Goal: Communication & Community: Answer question/provide support

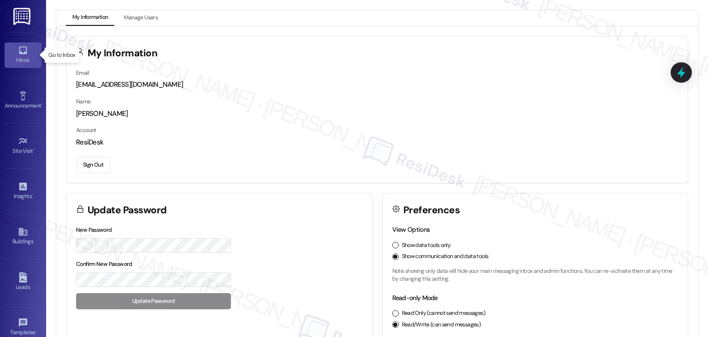
click at [22, 56] on div "Inbox" at bounding box center [23, 59] width 46 height 9
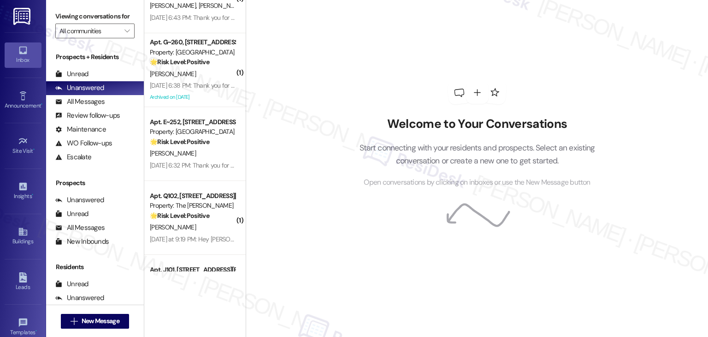
scroll to position [3418, 0]
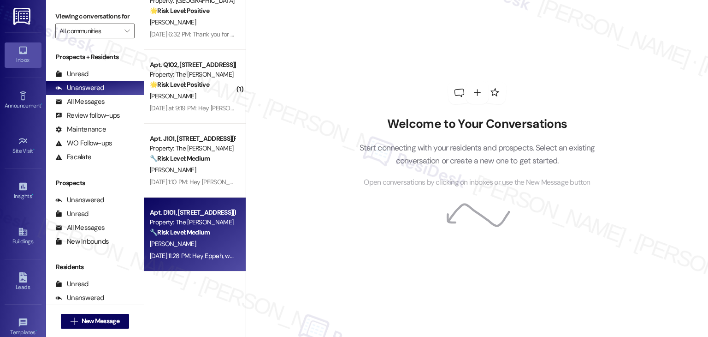
click at [191, 240] on div "[PERSON_NAME]" at bounding box center [192, 244] width 87 height 12
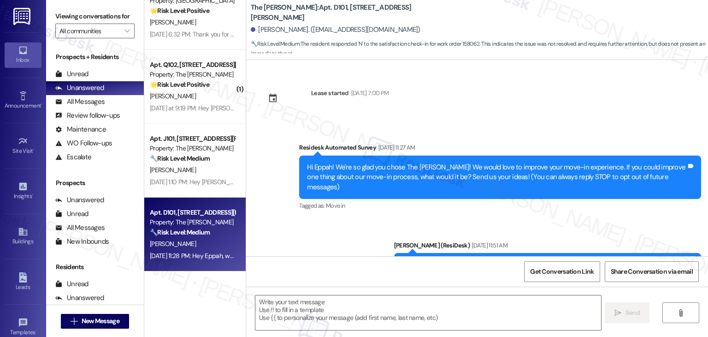
scroll to position [4761, 0]
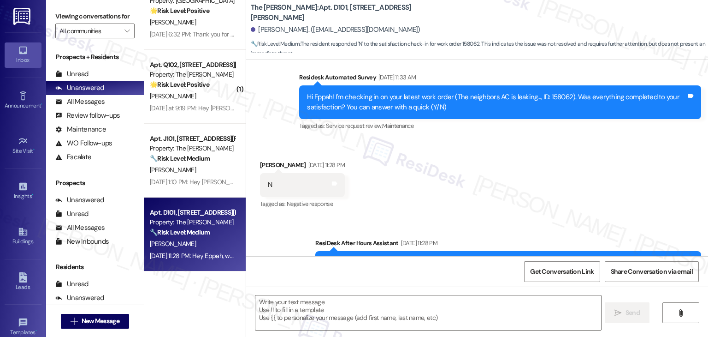
type textarea "Fetching suggested responses. Please feel free to read through the conversation…"
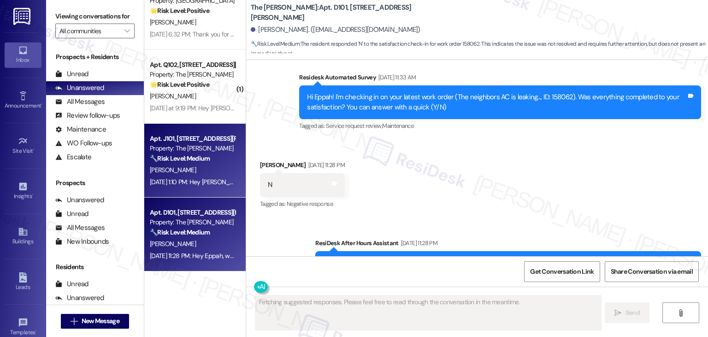
click at [196, 165] on div "[PERSON_NAME]" at bounding box center [192, 170] width 87 height 12
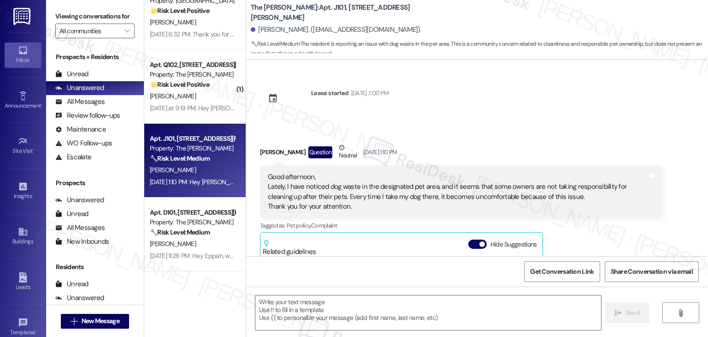
scroll to position [145, 0]
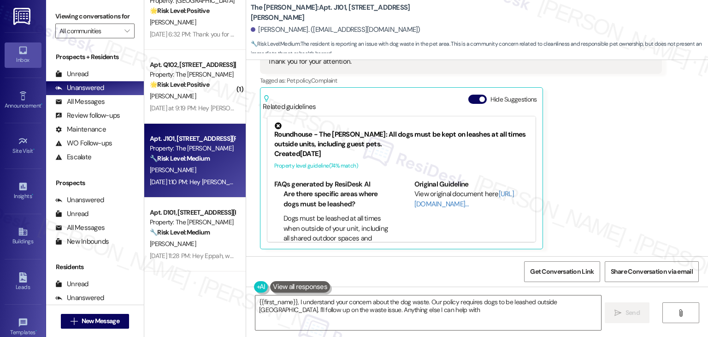
type textarea "{{first_name}}, I understand your concern about the dog waste. Our policy requi…"
click at [591, 154] on div "[PERSON_NAME] Question Neutral [DATE] 1:10 PM Good afternoon, Lately, I have no…" at bounding box center [461, 123] width 402 height 251
click at [595, 150] on div "[PERSON_NAME] Question Neutral [DATE] 1:10 PM Good afternoon, Lately, I have no…" at bounding box center [461, 123] width 402 height 251
click at [469, 96] on button "Hide Suggestions" at bounding box center [478, 99] width 18 height 9
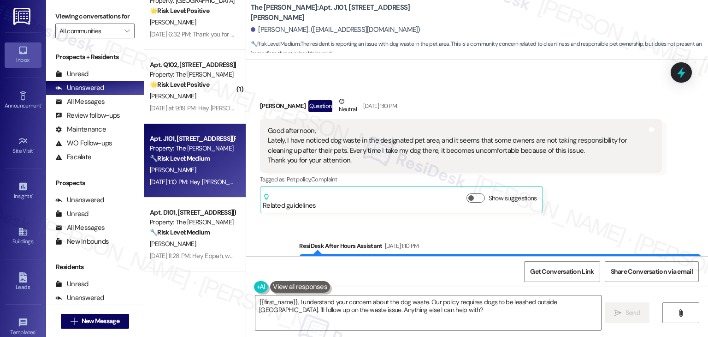
scroll to position [89, 0]
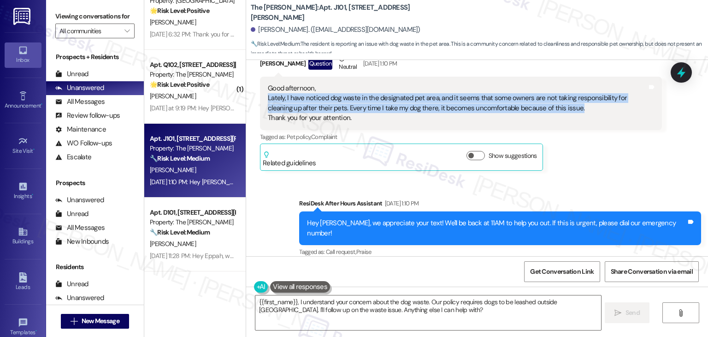
drag, startPoint x: 552, startPoint y: 105, endPoint x: 261, endPoint y: 97, distance: 291.6
click at [261, 97] on div "Good afternoon, Lately, I have noticed dog waste in the designated pet area, an…" at bounding box center [461, 103] width 402 height 53
copy div "Lately, I have noticed dog waste in the designated pet area, and it seems that …"
